Goal: Check status: Check status

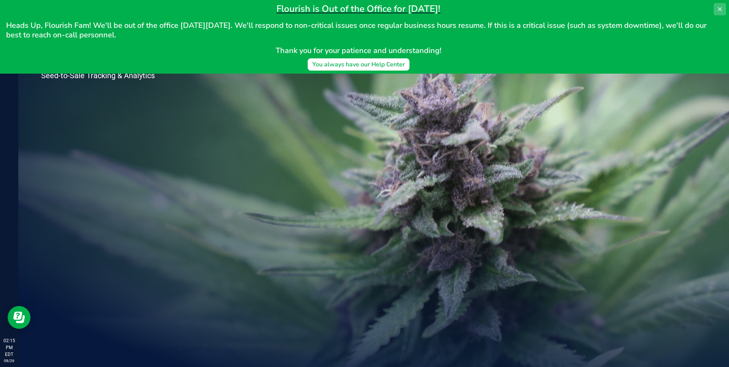
click at [721, 7] on icon at bounding box center [720, 9] width 6 height 6
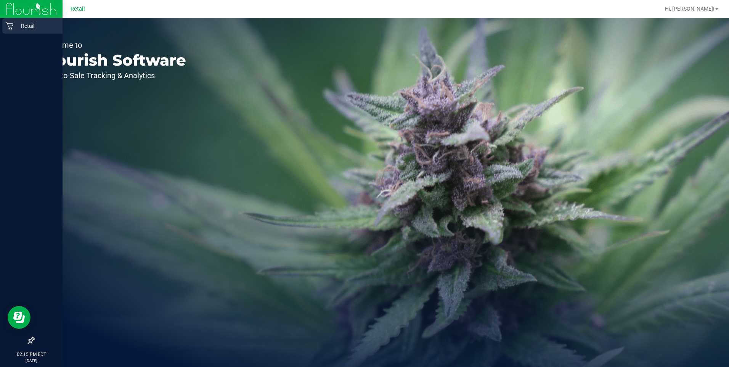
click at [46, 26] on p "Retail" at bounding box center [36, 25] width 46 height 9
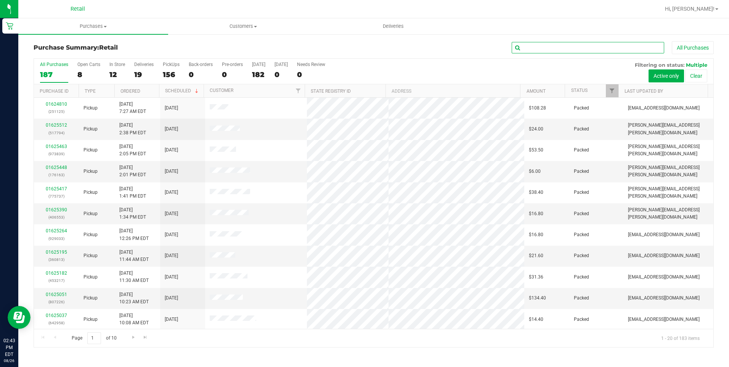
click at [585, 43] on input "text" at bounding box center [588, 47] width 153 height 11
click at [230, 16] on div at bounding box center [399, 9] width 524 height 15
click at [231, 23] on span "Customers" at bounding box center [243, 26] width 149 height 7
click at [179, 46] on span "All customers" at bounding box center [195, 46] width 55 height 6
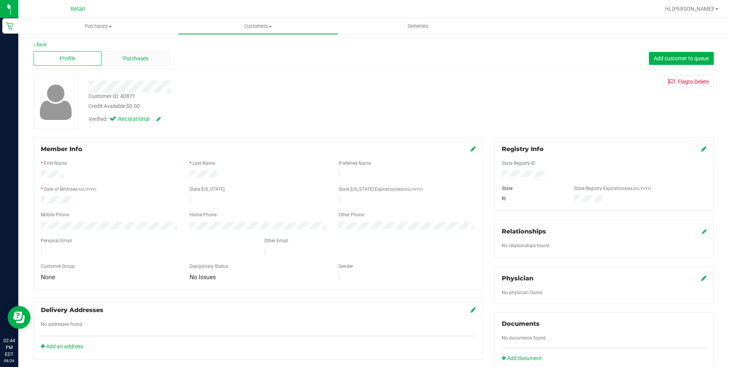
click at [132, 58] on span "Purchases" at bounding box center [135, 59] width 25 height 8
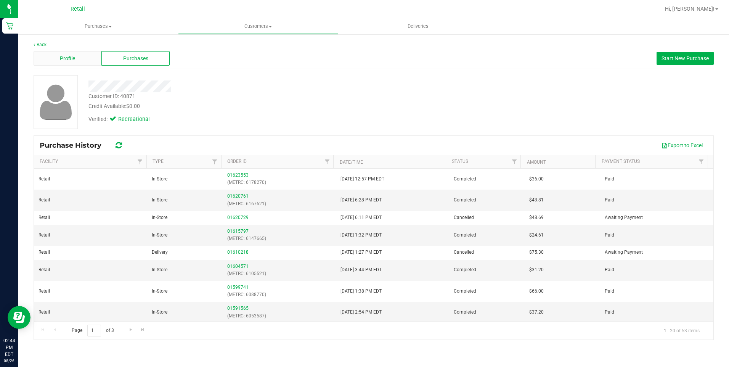
click at [75, 58] on span "Profile" at bounding box center [67, 59] width 15 height 8
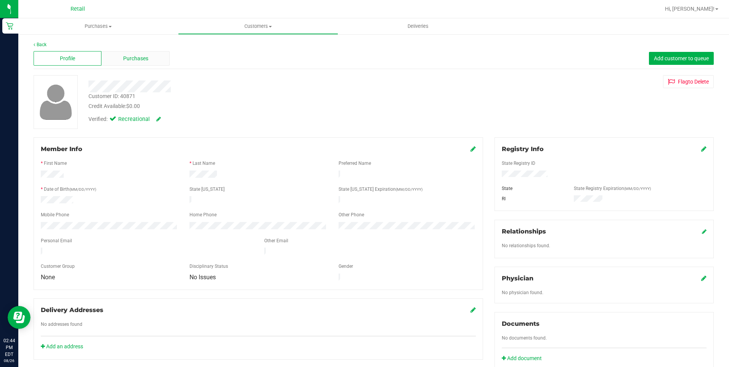
click at [121, 60] on div "Purchases" at bounding box center [135, 58] width 68 height 14
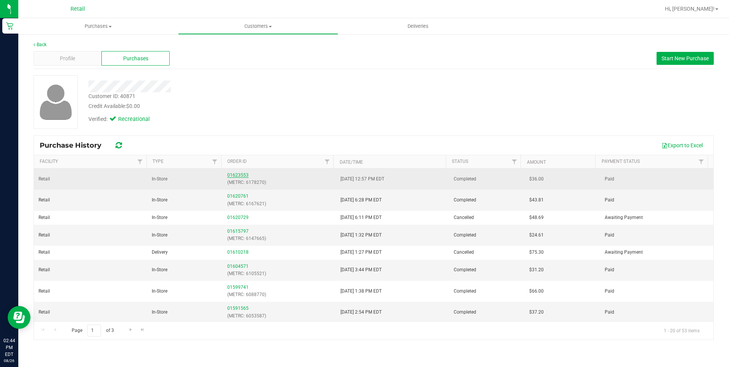
click at [239, 174] on link "01623553" at bounding box center [237, 174] width 21 height 5
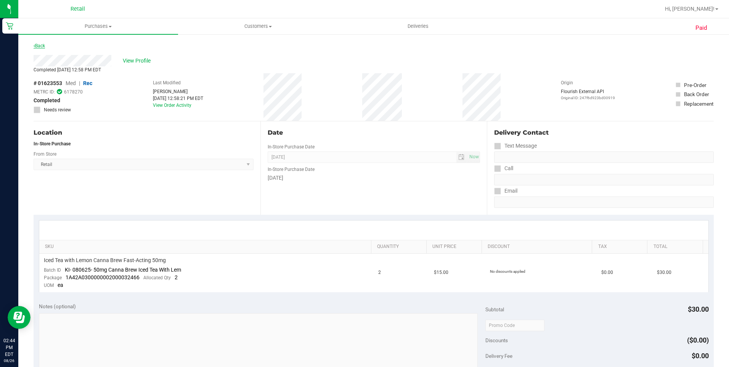
click at [45, 46] on link "Back" at bounding box center [39, 45] width 11 height 5
